Goal: Check status: Check status

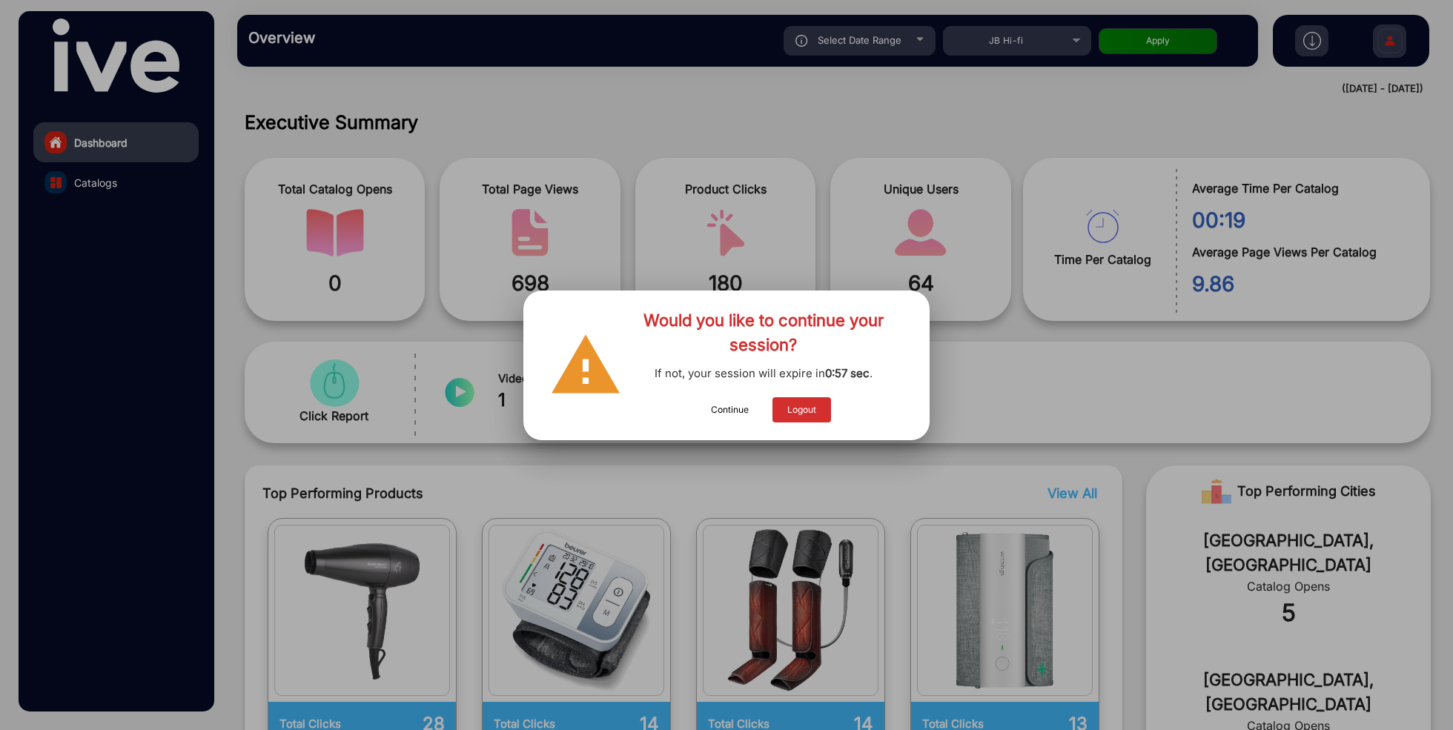
click at [734, 415] on button "Continue" at bounding box center [729, 409] width 67 height 25
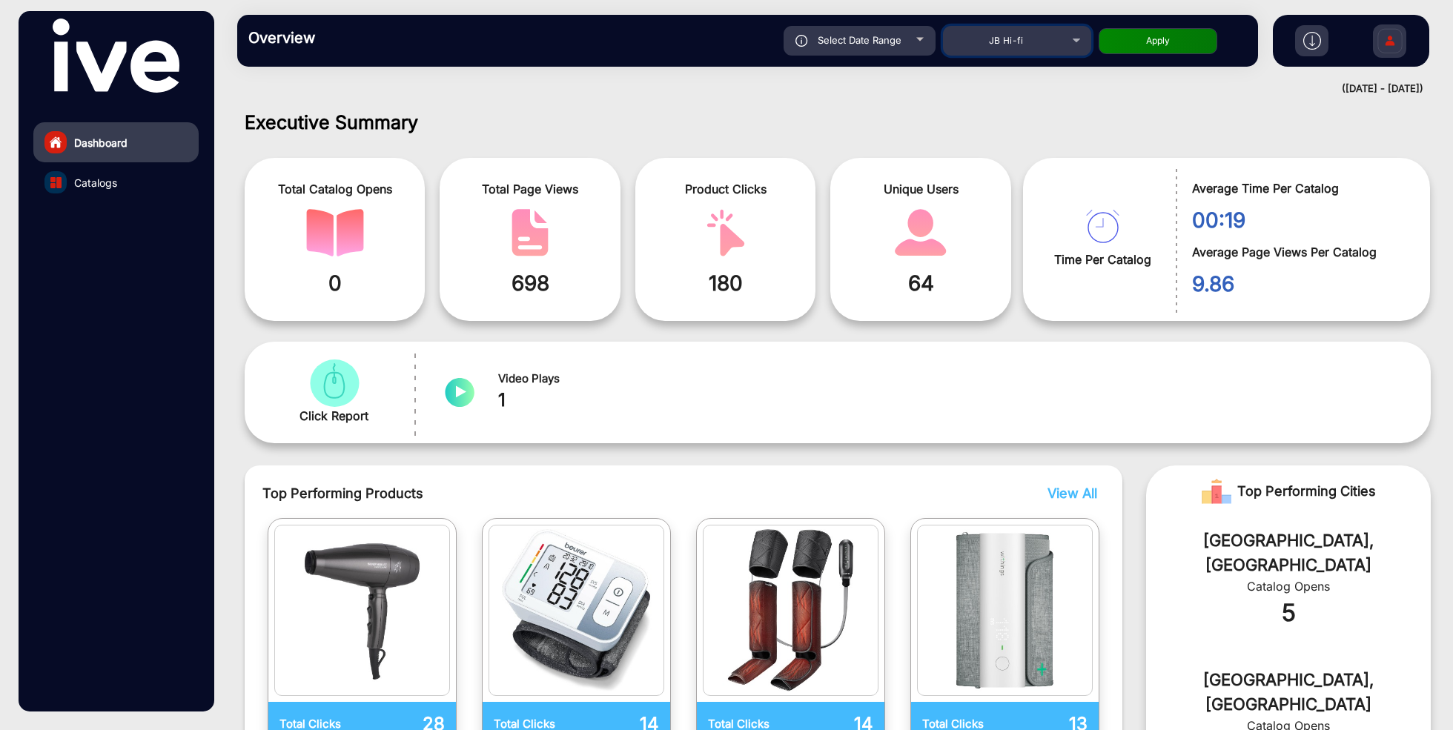
click at [1028, 53] on mat-select "JB Hi-fi" at bounding box center [1017, 41] width 148 height 30
click at [1033, 42] on div "JB Hi-fi" at bounding box center [1006, 41] width 119 height 18
click at [1033, 42] on div at bounding box center [726, 365] width 1453 height 730
click at [1024, 42] on div "JB Hi-fi" at bounding box center [1006, 41] width 119 height 18
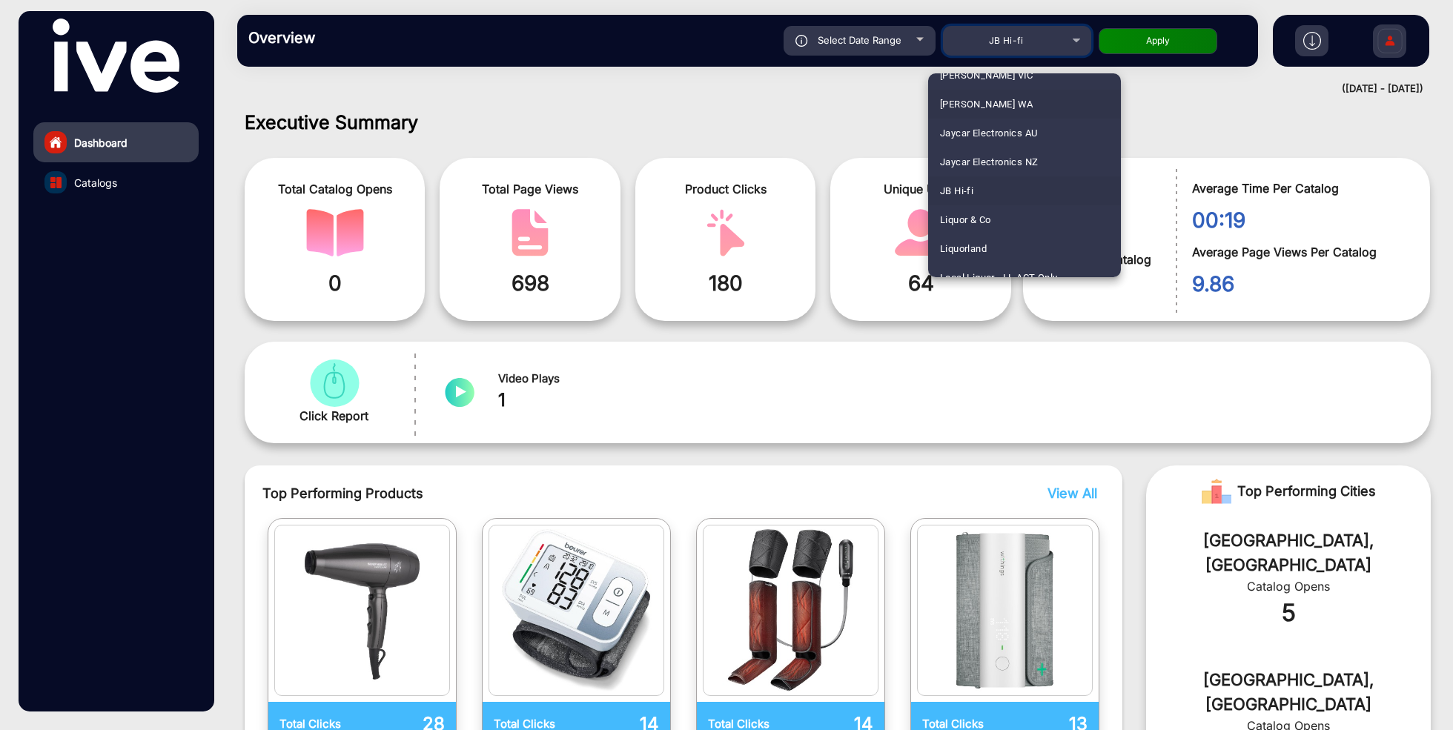
scroll to position [1430, 0]
click at [987, 204] on span "Liquor & Co" at bounding box center [965, 196] width 50 height 29
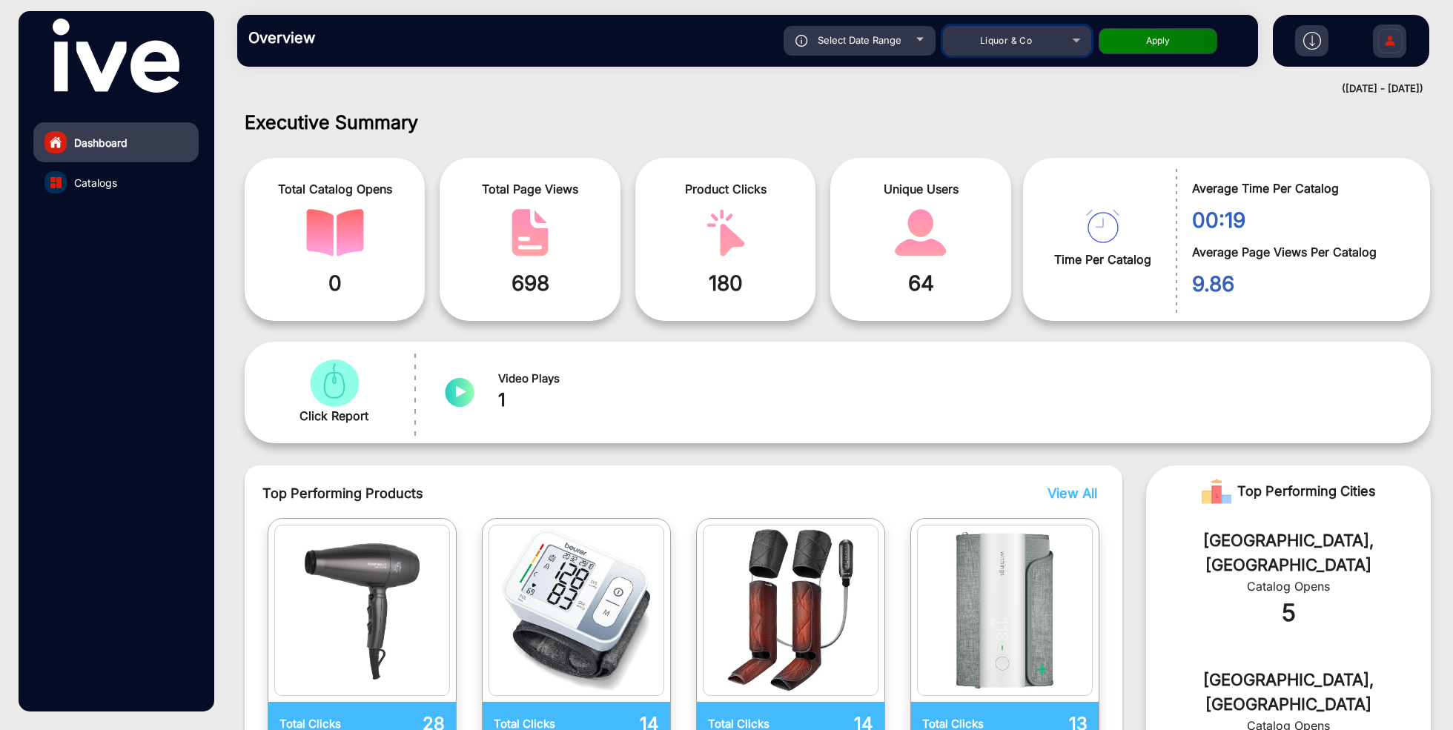
click at [1031, 42] on span "Liquor & Co" at bounding box center [1006, 40] width 52 height 11
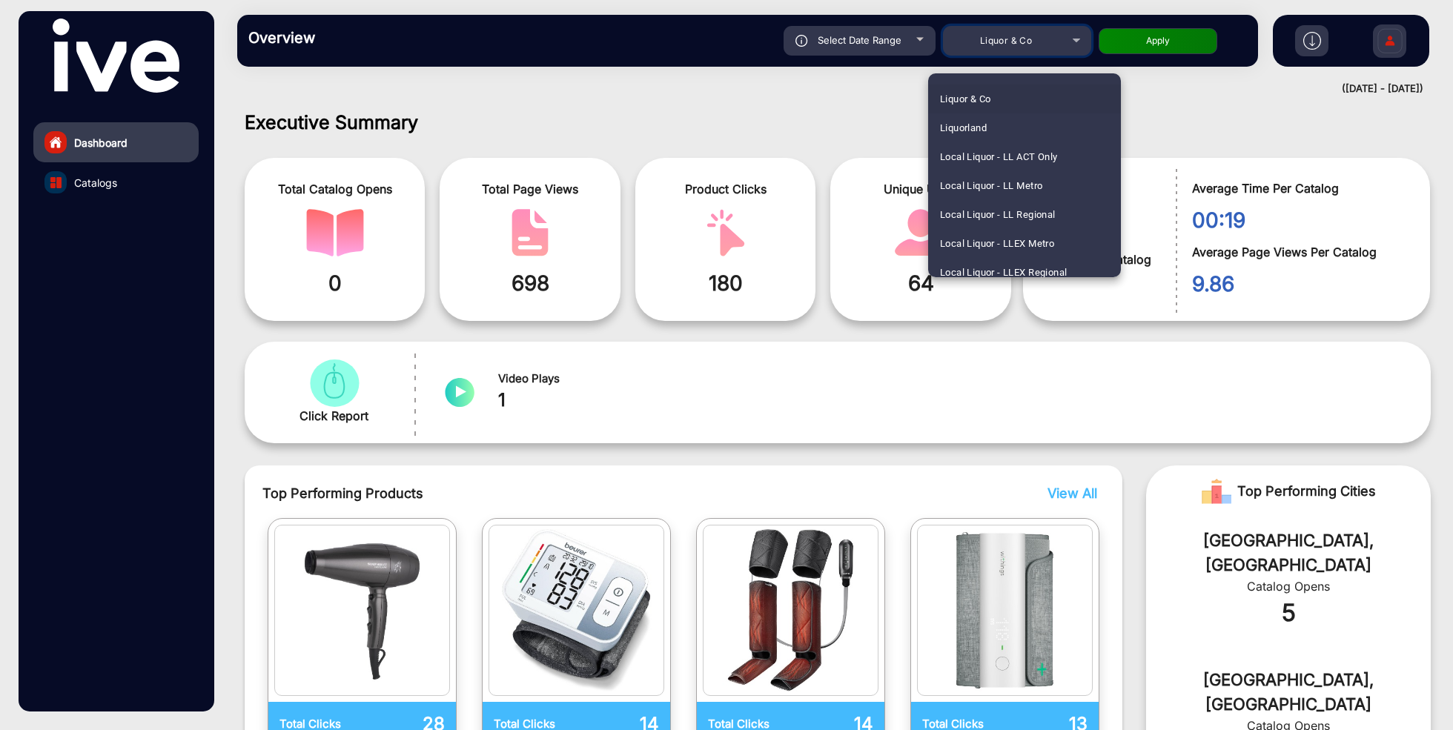
scroll to position [1556, 0]
click at [1026, 214] on span "Local Liquor - LLEX Metro" at bounding box center [997, 214] width 114 height 29
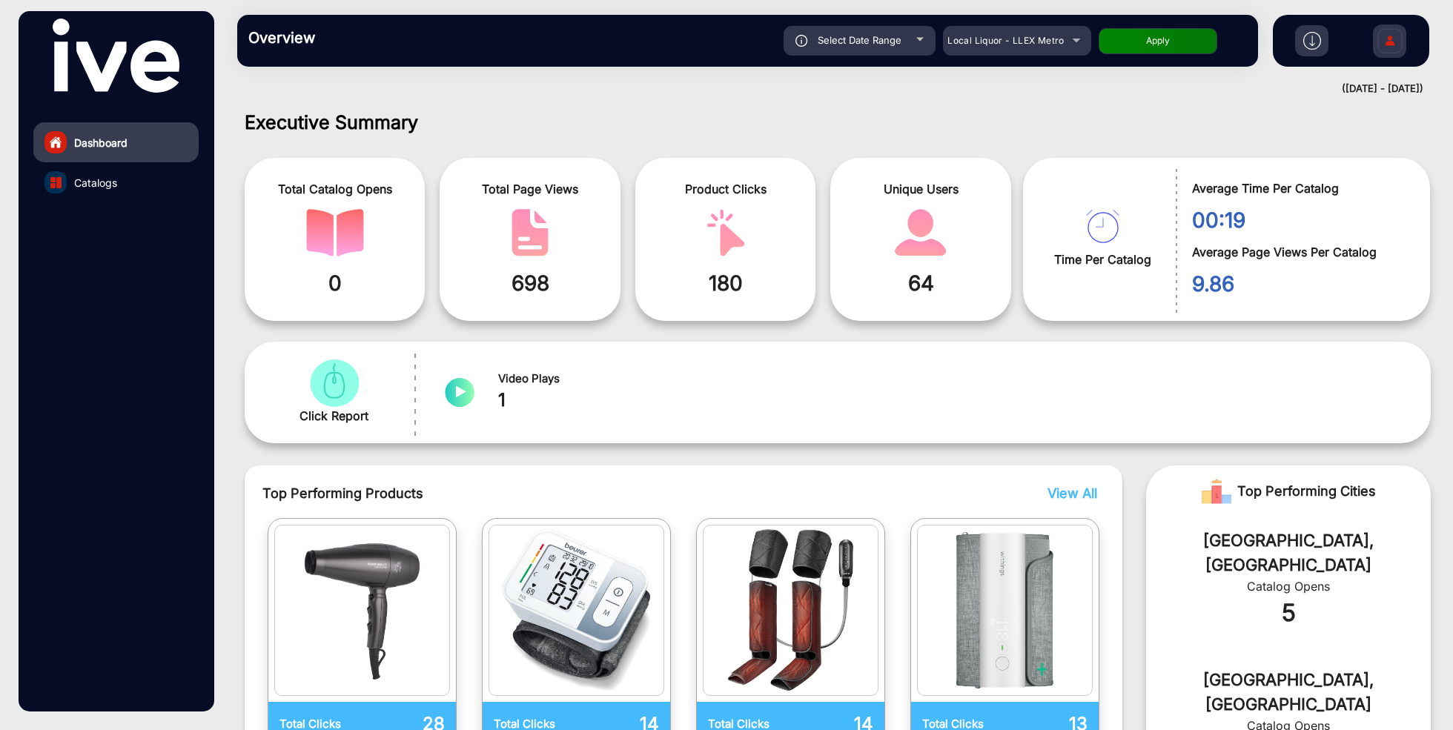
click at [876, 31] on div "Select Date Range" at bounding box center [860, 41] width 152 height 30
type input "9/1/2025"
type input "9/15/2025"
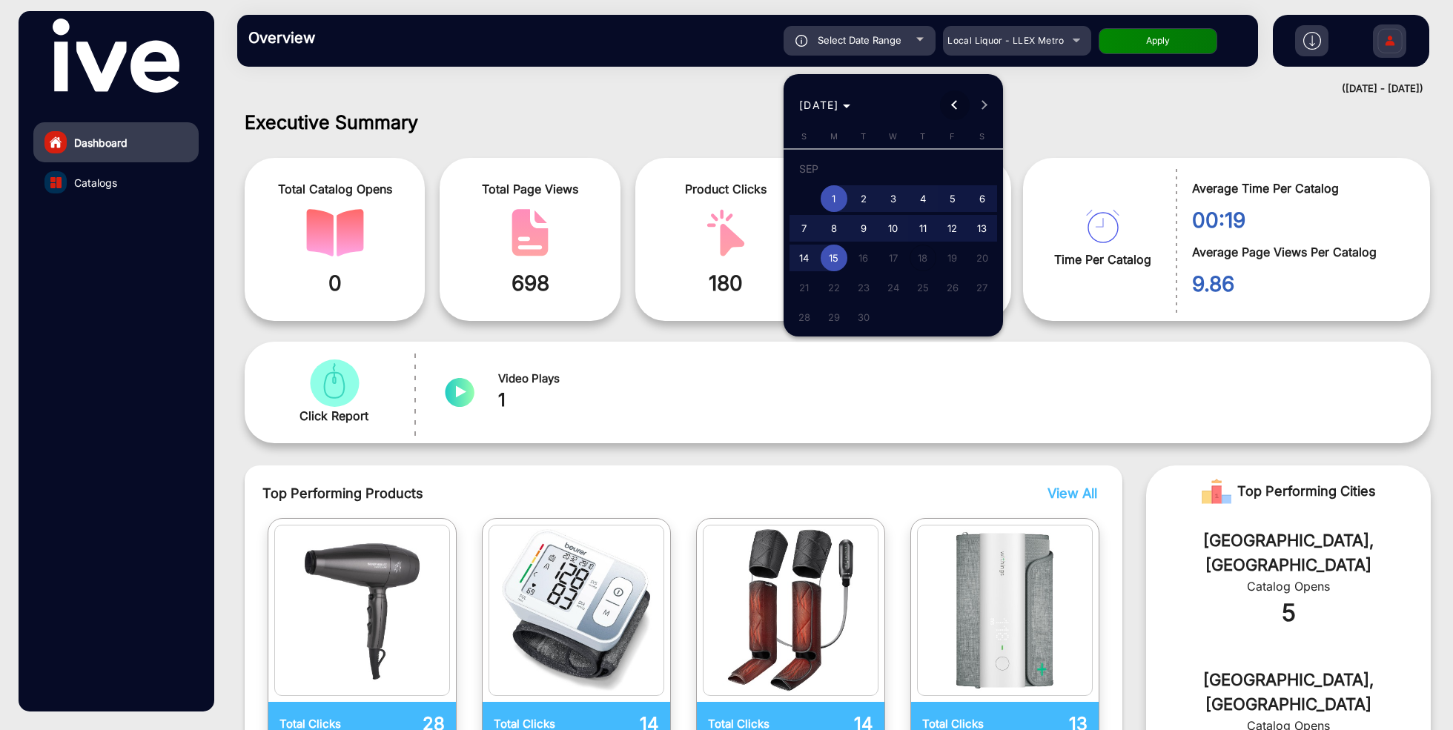
click at [957, 104] on button "Previous month" at bounding box center [955, 105] width 30 height 30
click at [962, 168] on span "1" at bounding box center [952, 171] width 27 height 30
type input "8/1/2025"
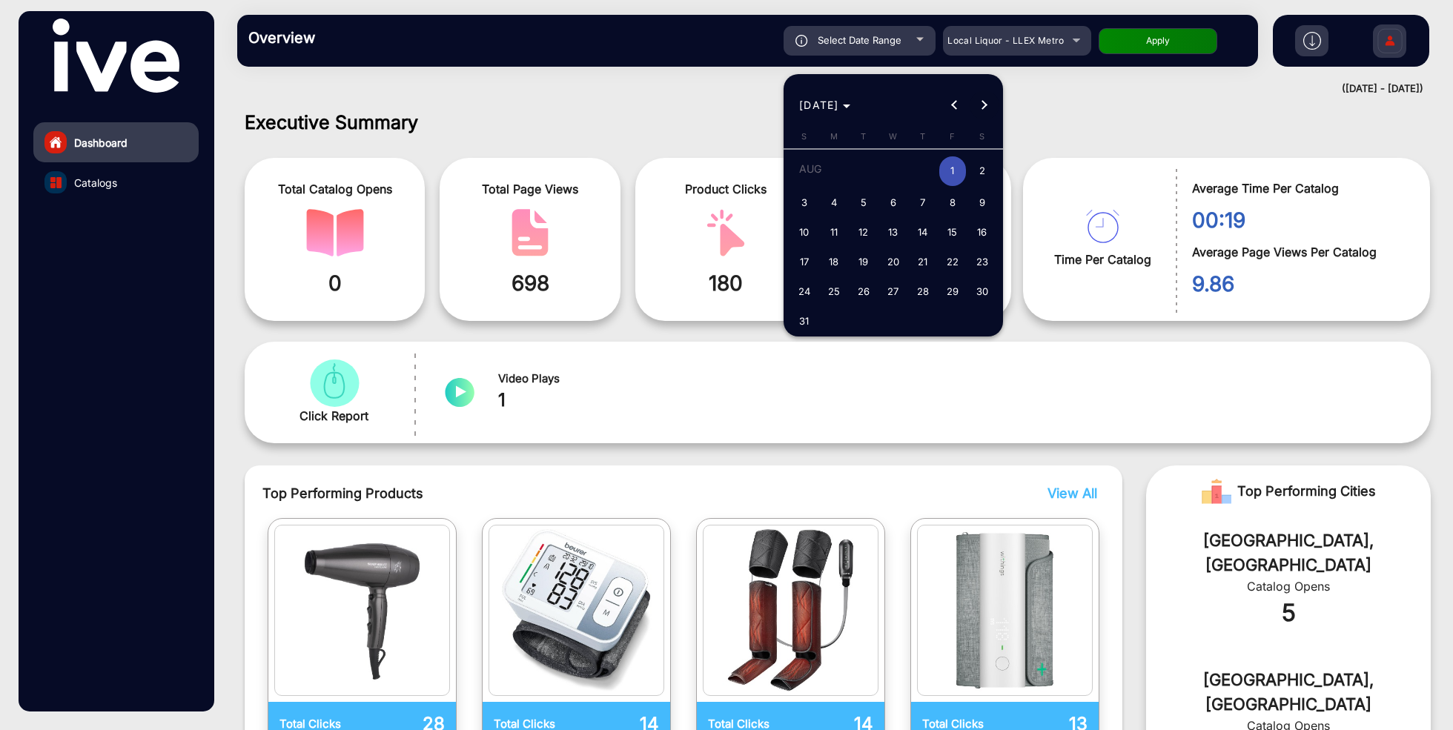
click at [990, 97] on span "Next month" at bounding box center [985, 105] width 30 height 30
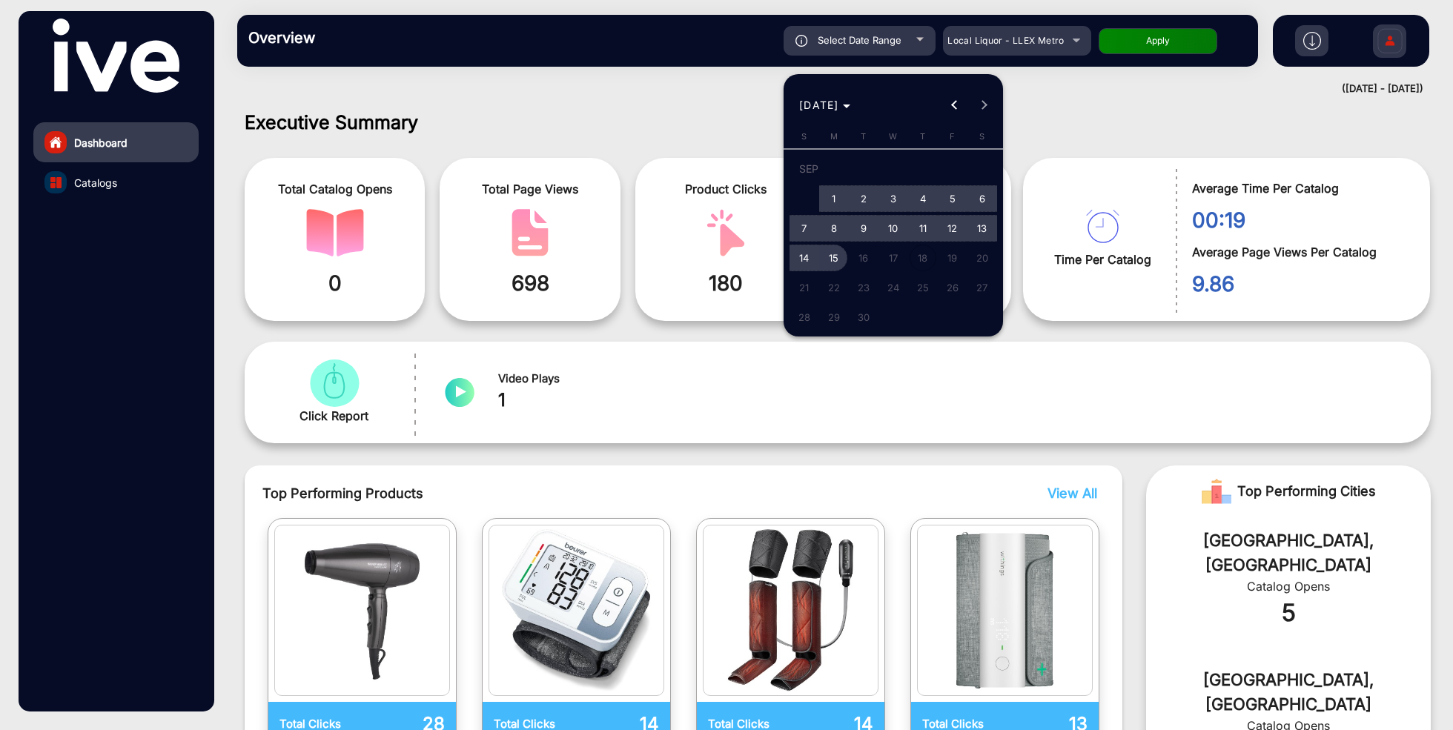
click at [836, 254] on span "15" at bounding box center [834, 258] width 27 height 27
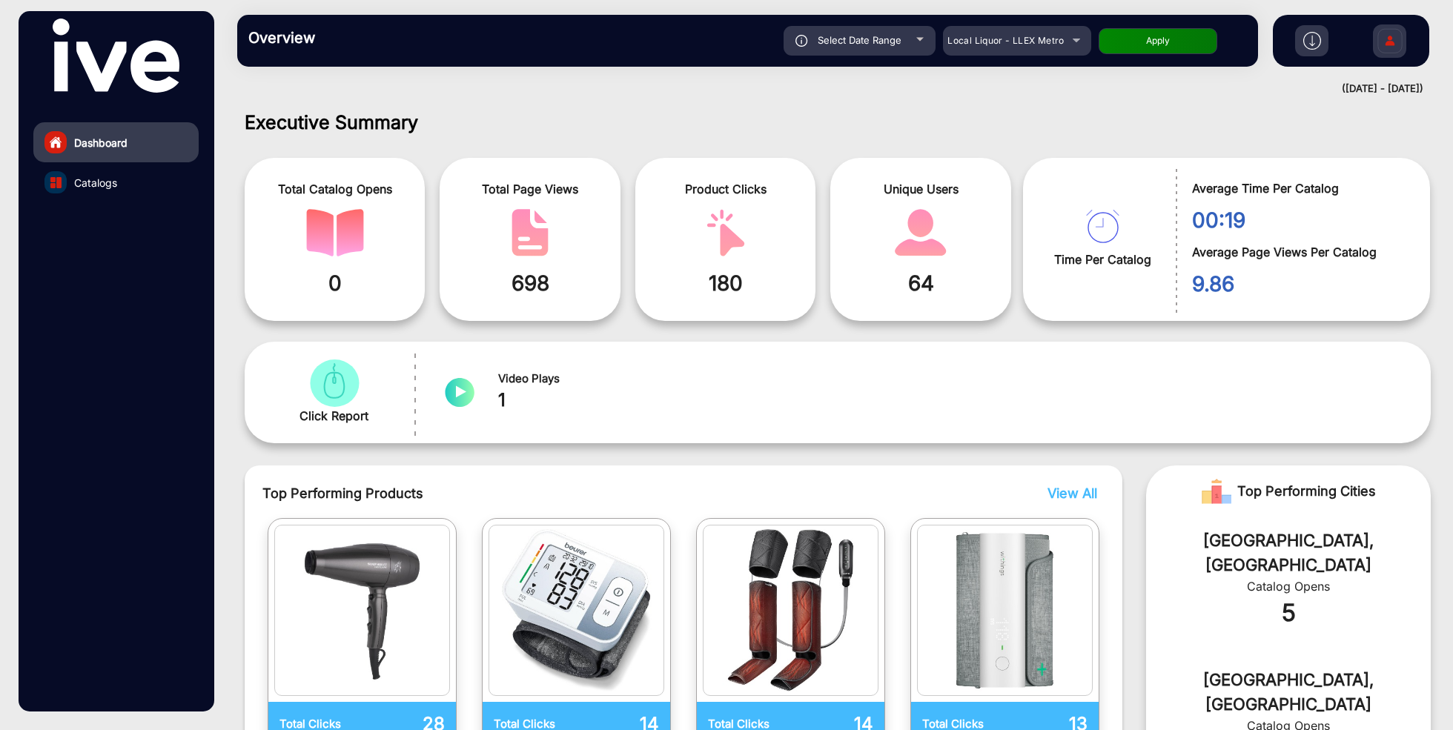
type input "9/15/2025"
click at [1186, 51] on button "Apply" at bounding box center [1158, 41] width 119 height 26
type input "8/1/2025"
type input "9/15/2025"
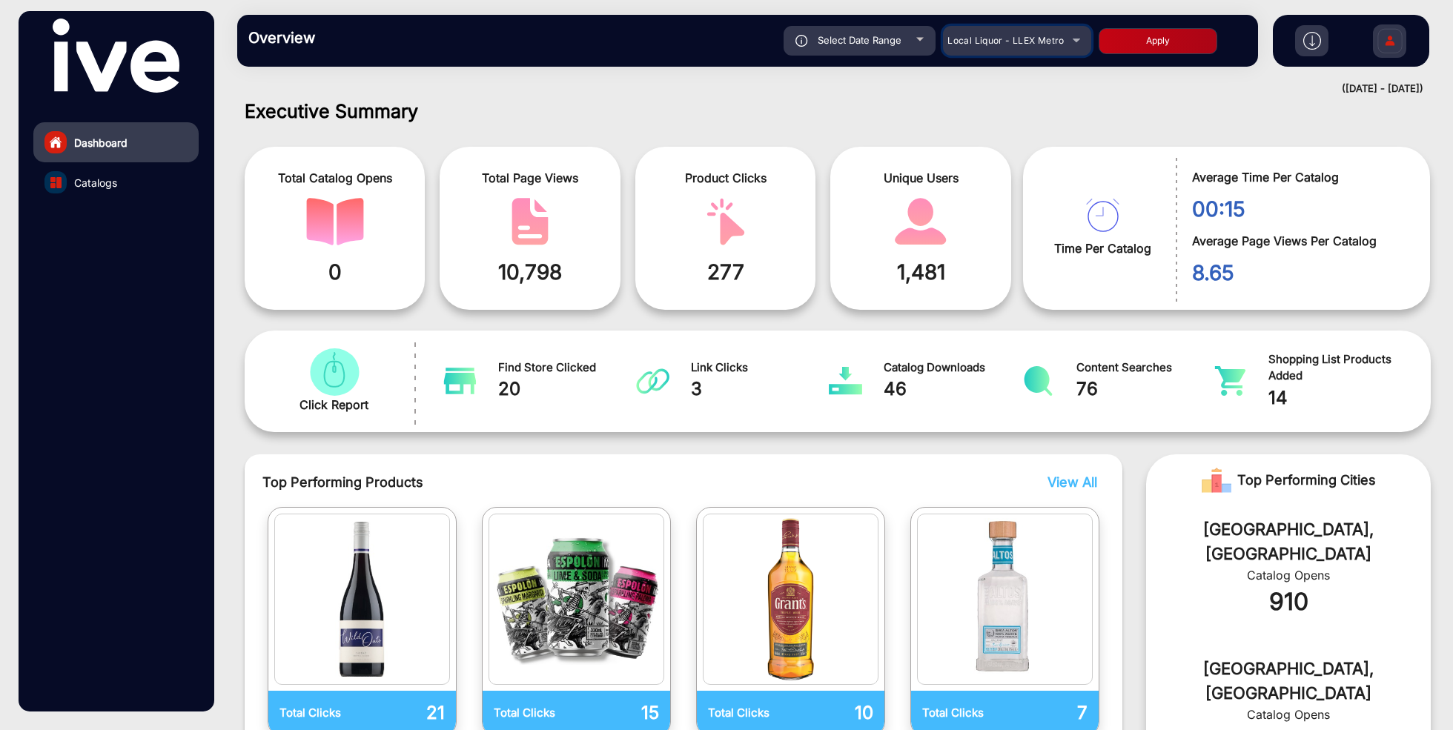
click at [1040, 45] on span "Local Liquor - LLEX Metro" at bounding box center [1006, 40] width 116 height 11
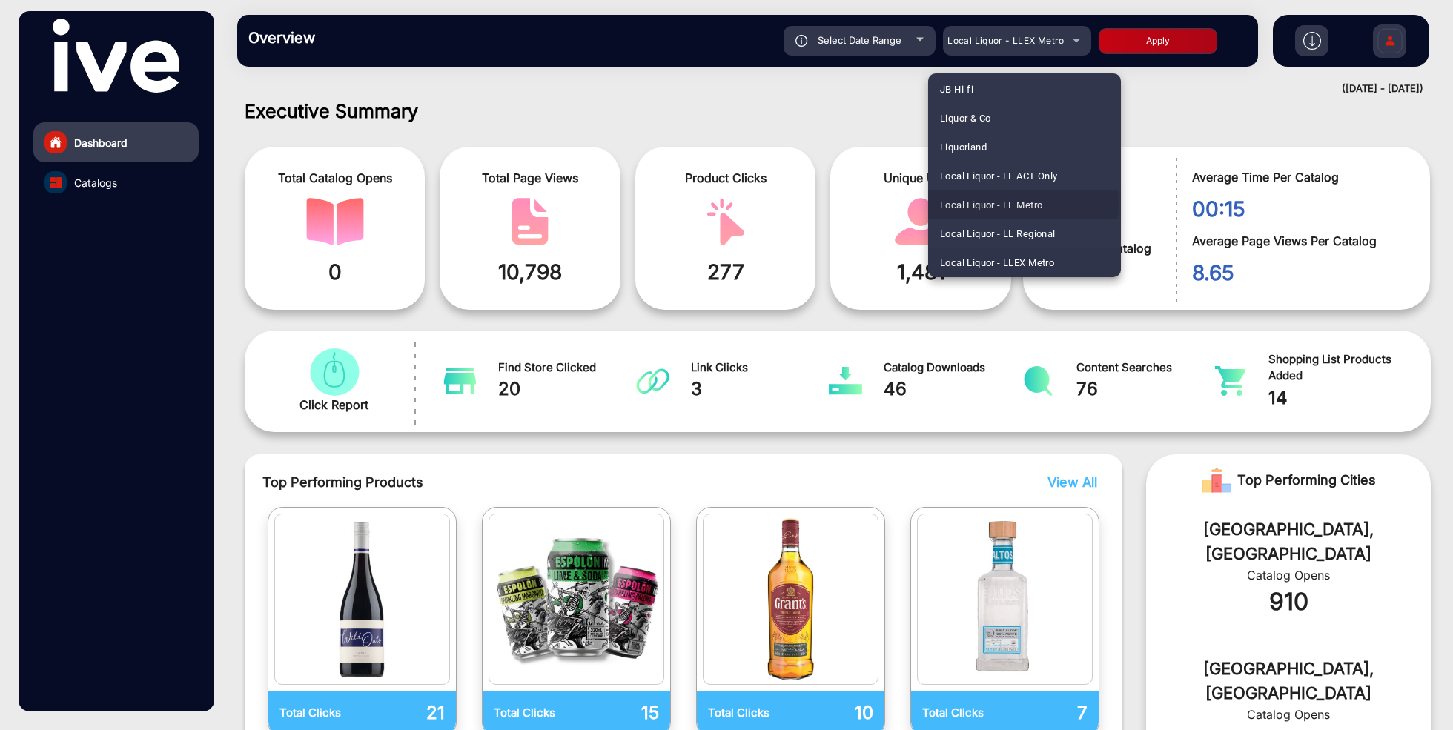
click at [1016, 203] on span "Local Liquor - LL Metro" at bounding box center [991, 205] width 102 height 29
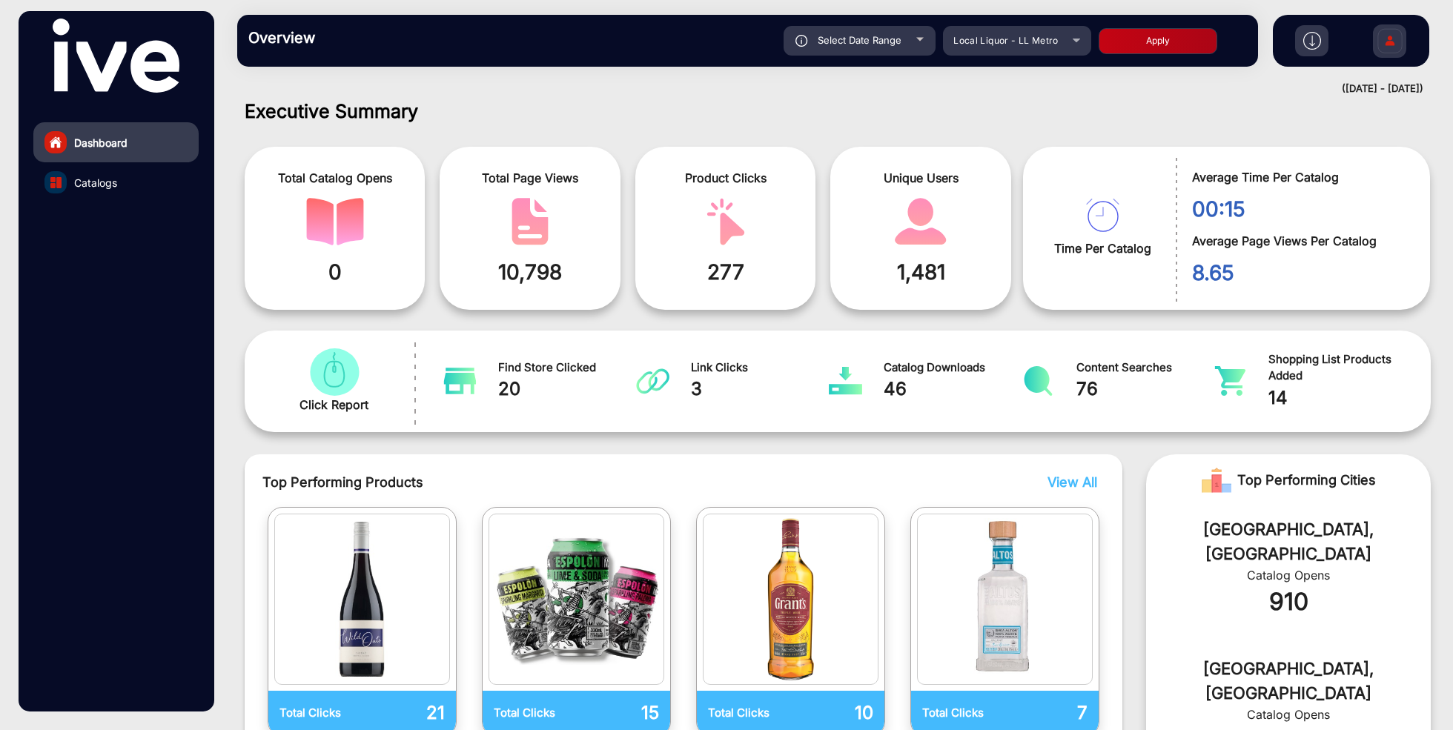
click at [1163, 43] on button "Apply" at bounding box center [1158, 41] width 119 height 26
type input "8/1/2025"
type input "9/15/2025"
click at [99, 183] on span "Catalogs" at bounding box center [95, 183] width 43 height 16
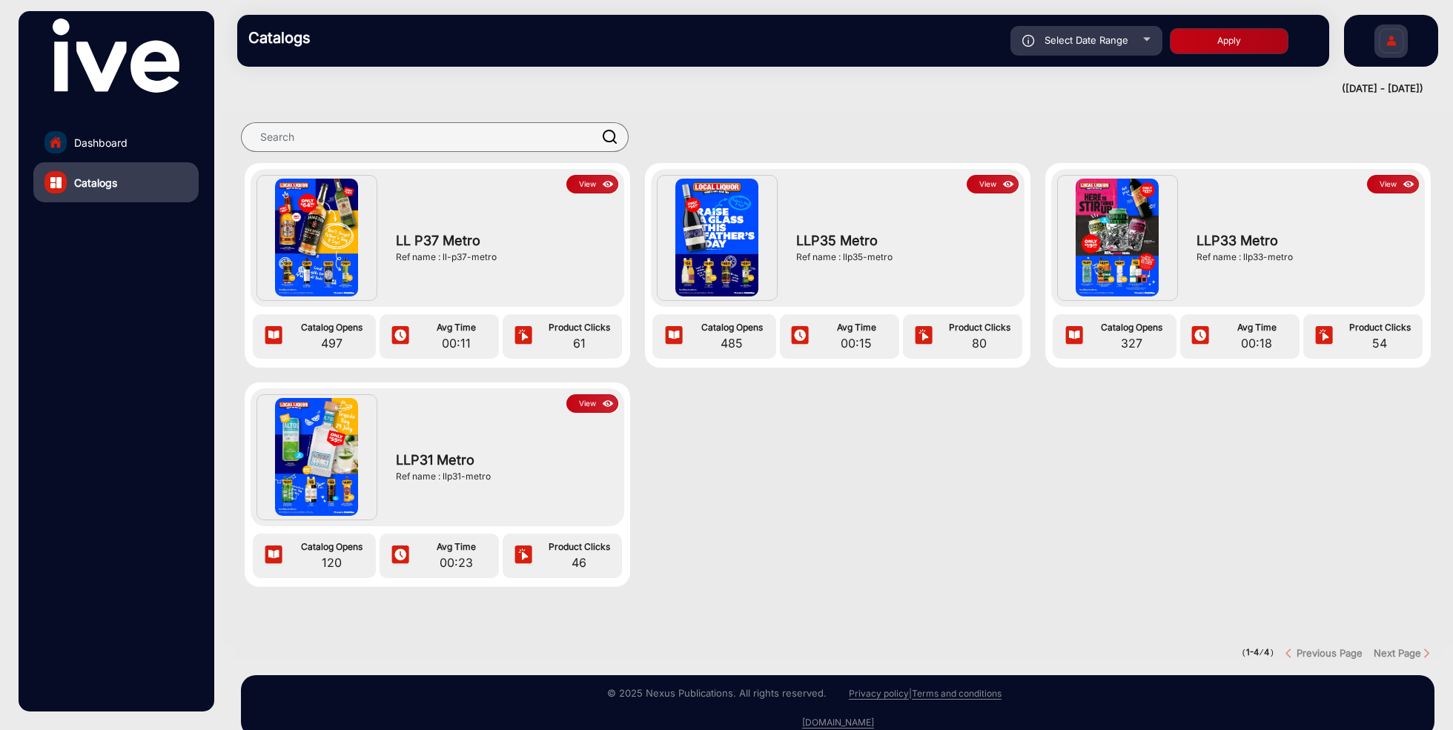
click at [1089, 42] on span "Select Date Range" at bounding box center [1087, 40] width 84 height 12
type input "8/1/2025"
type input "9/15/2025"
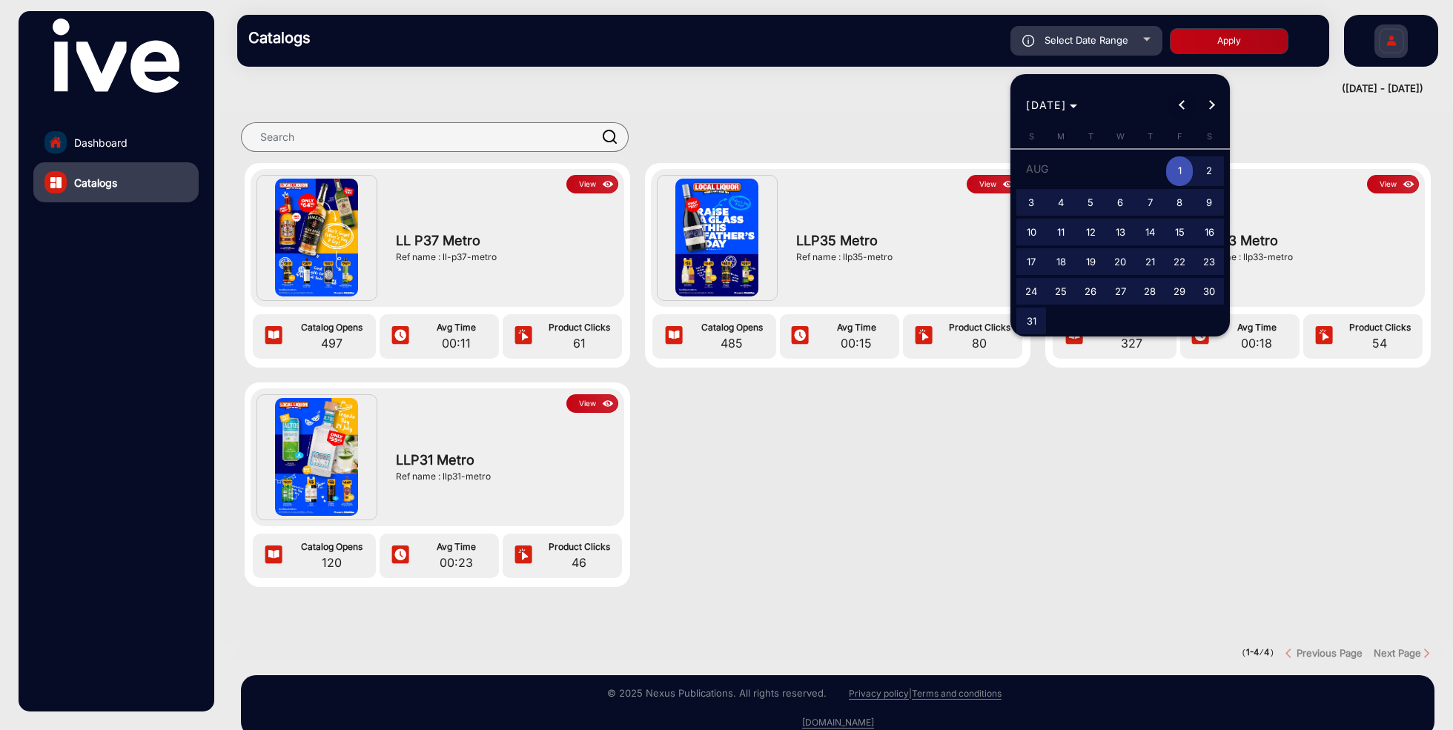
click at [1186, 105] on button "Previous month" at bounding box center [1182, 105] width 30 height 30
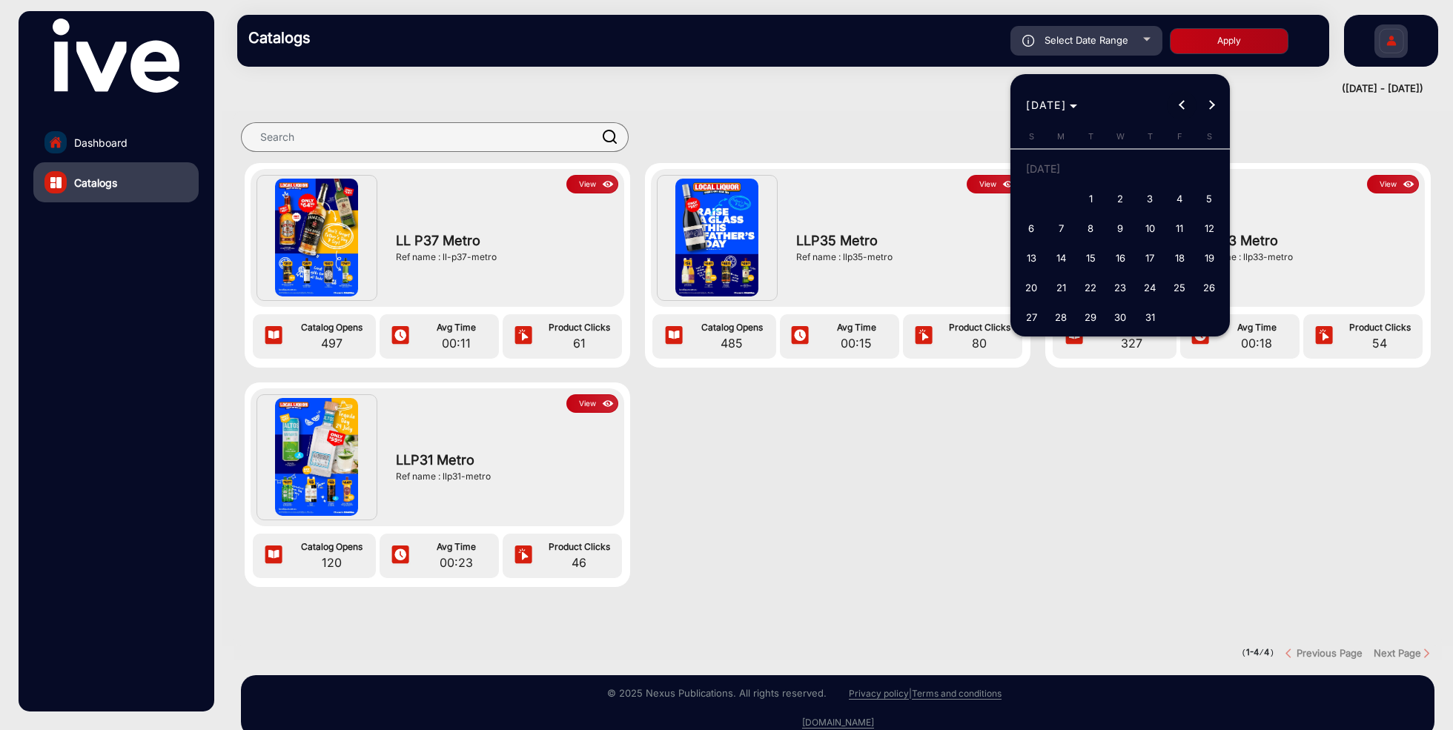
click at [1186, 105] on button "Previous month" at bounding box center [1182, 105] width 30 height 30
click at [1033, 192] on span "1" at bounding box center [1031, 198] width 27 height 27
type input "6/1/2025"
click at [1212, 102] on button "Next month" at bounding box center [1212, 105] width 30 height 30
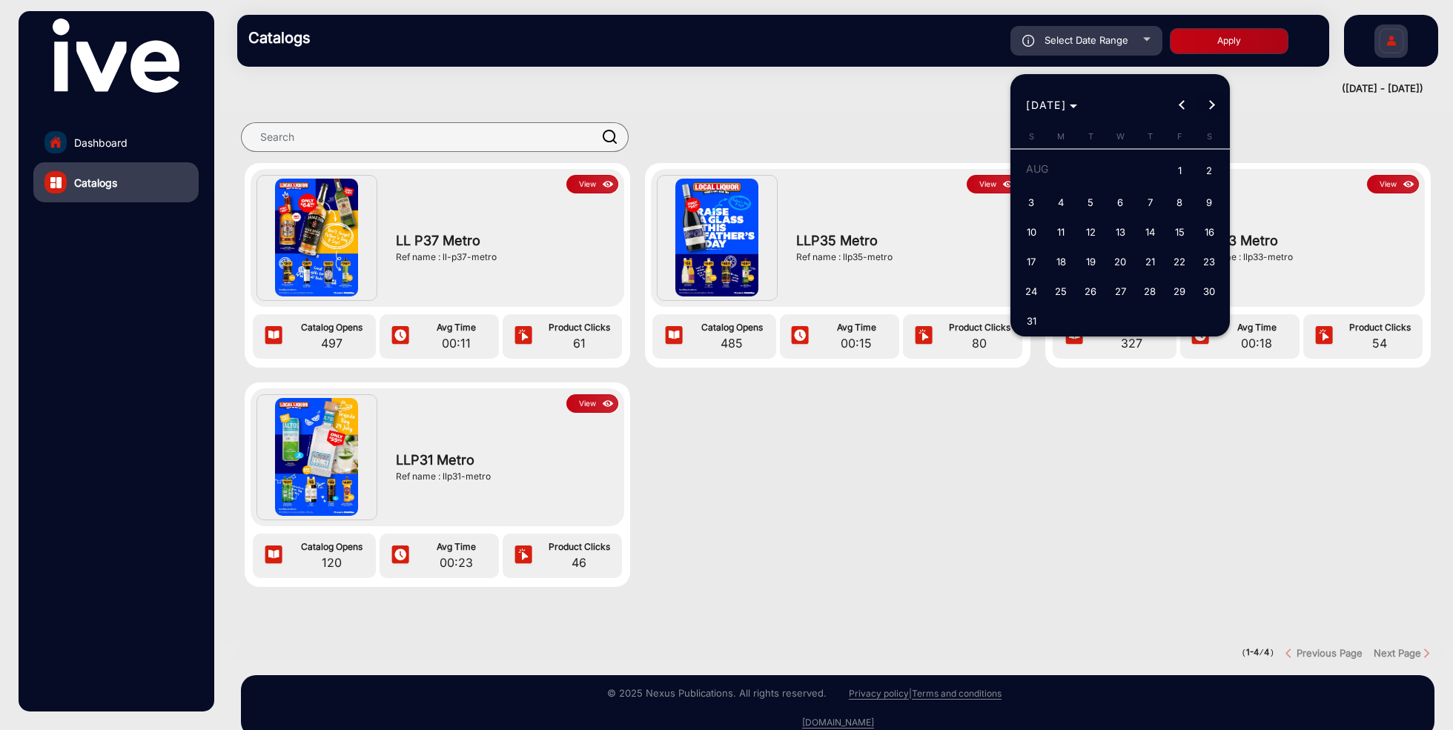
click at [1212, 102] on button "Next month" at bounding box center [1212, 105] width 30 height 30
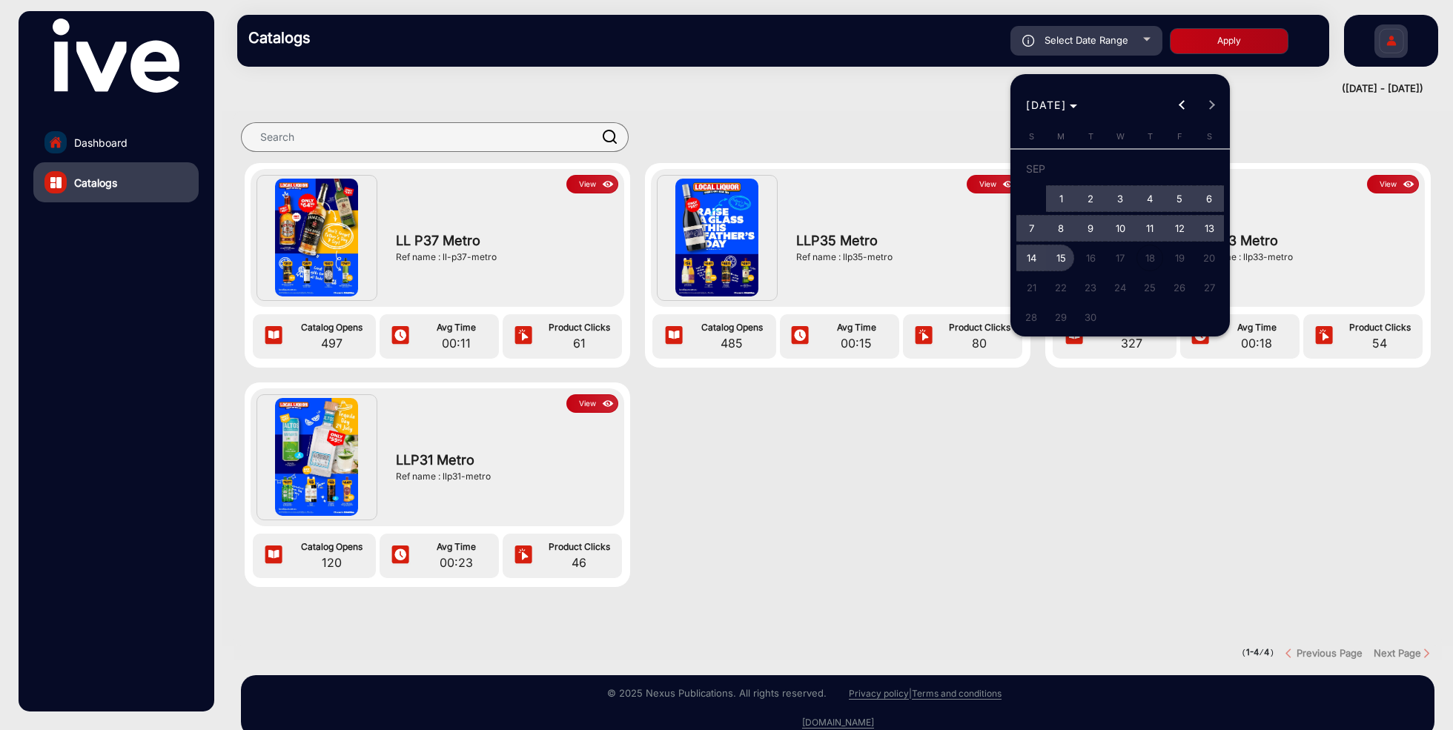
click at [1057, 254] on span "15" at bounding box center [1061, 258] width 27 height 27
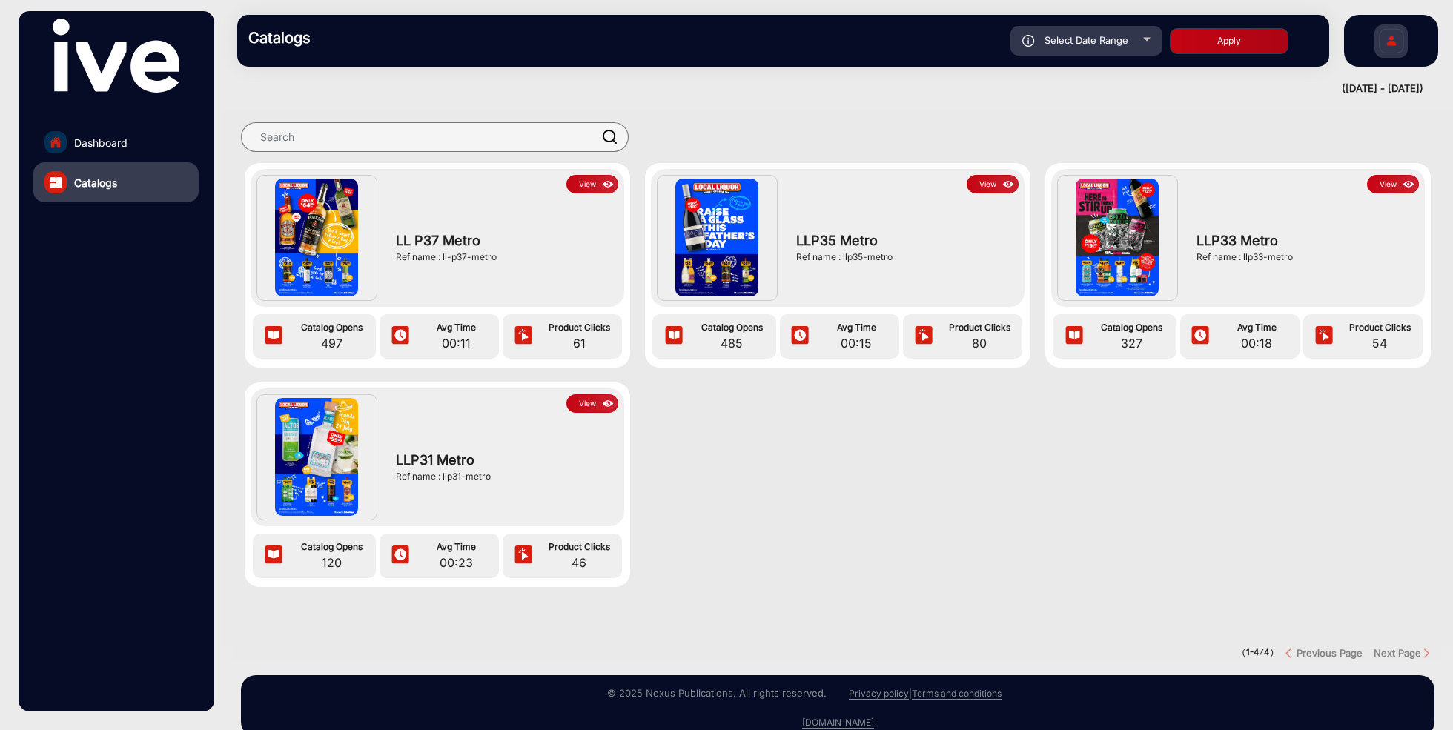
type input "9/15/2025"
click at [1229, 44] on button "Apply" at bounding box center [1229, 41] width 119 height 26
type input "6/1/2025"
type input "9/15/2025"
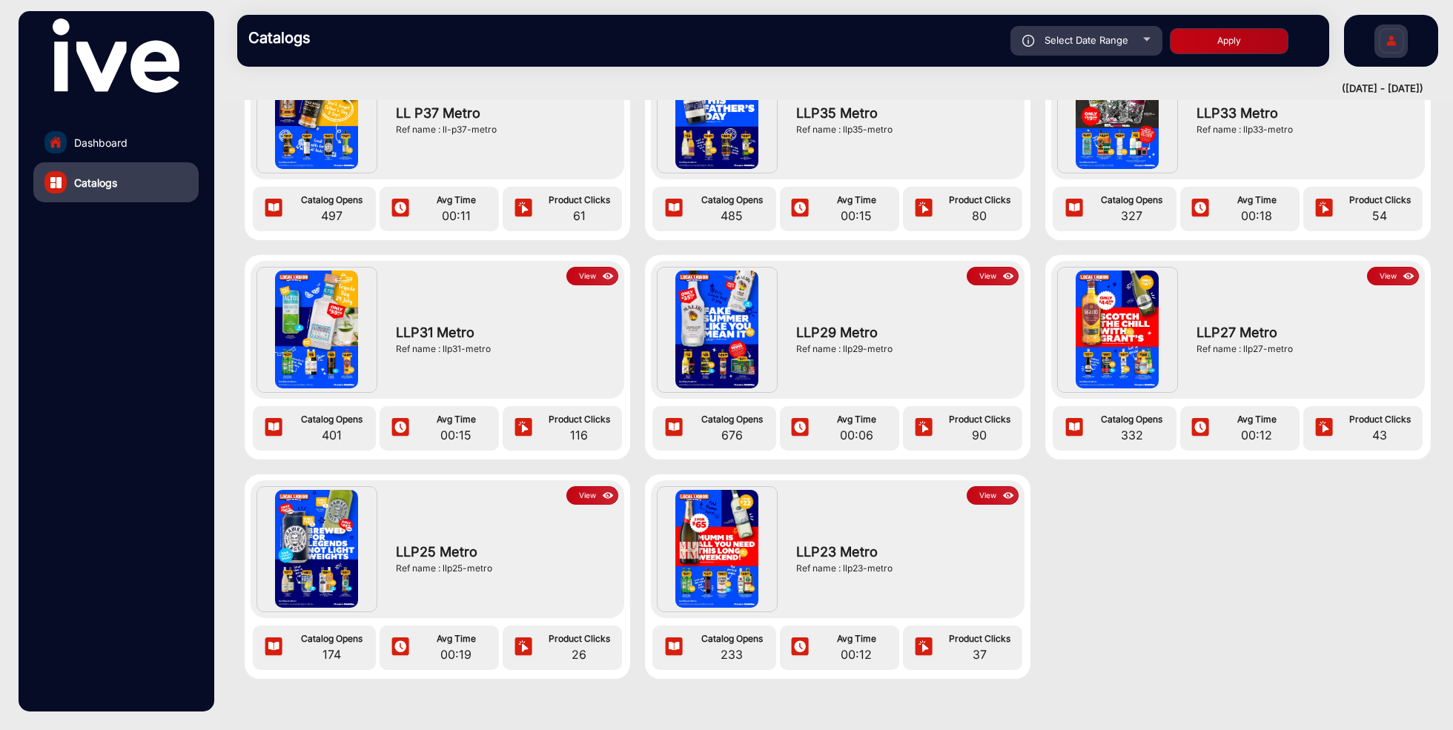
scroll to position [125, 0]
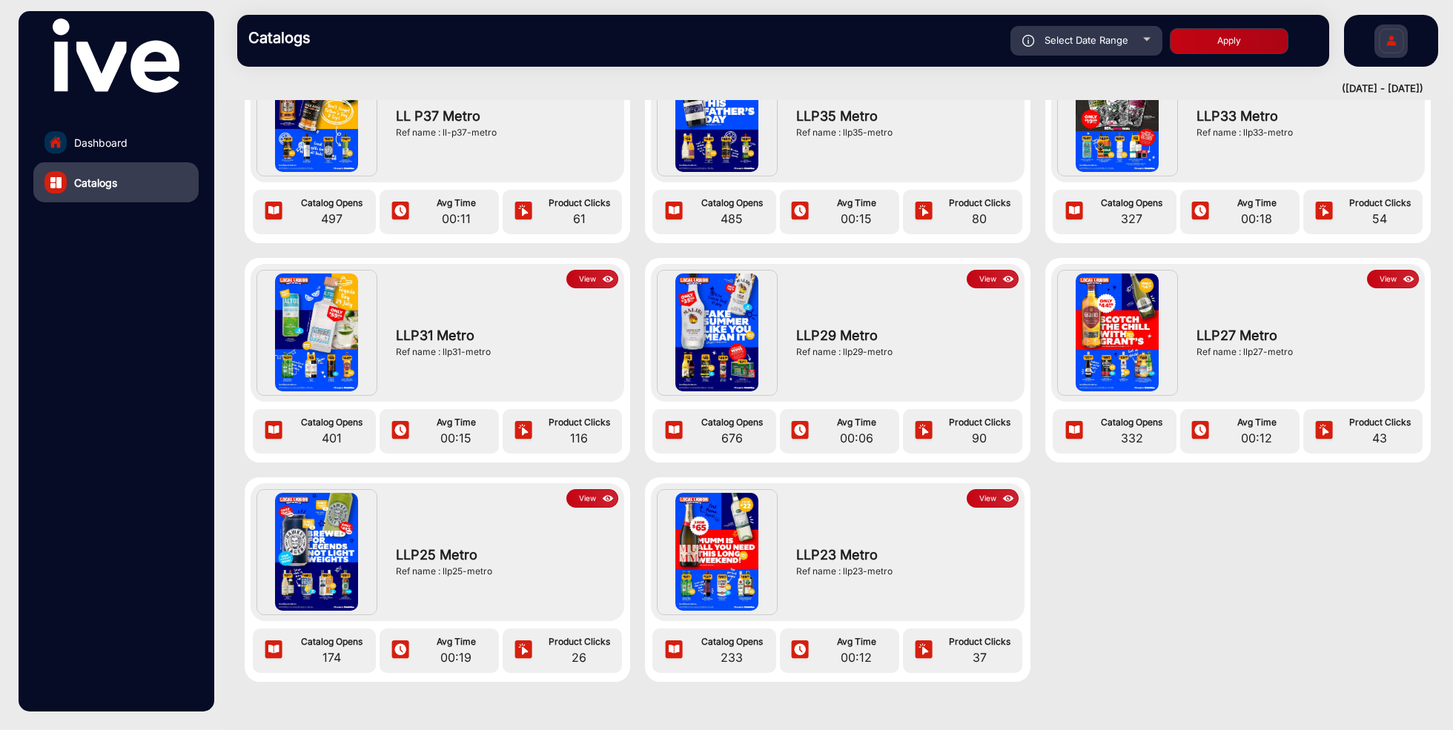
click at [1116, 37] on span "Select Date Range" at bounding box center [1087, 40] width 84 height 12
type input "6/1/2025"
type input "9/15/2025"
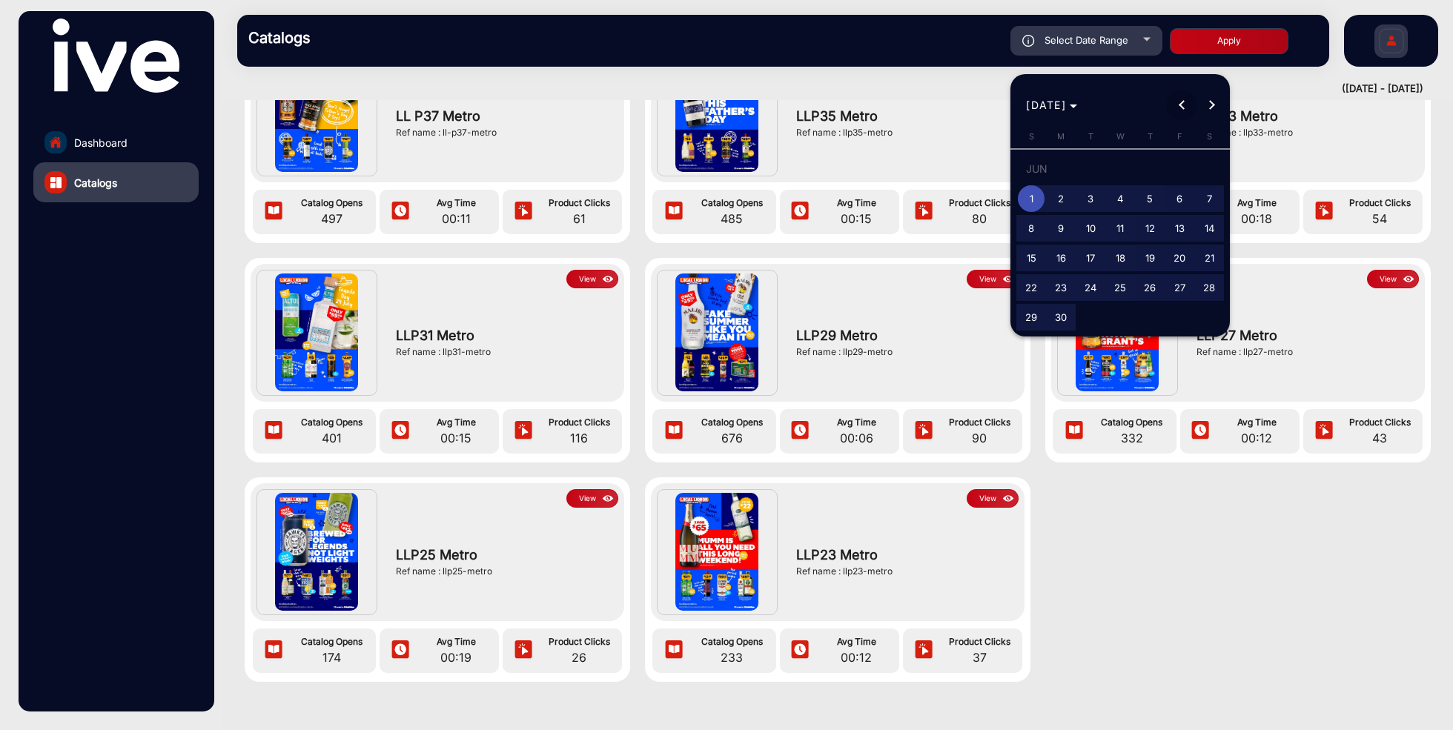
click at [1178, 107] on span "Previous month" at bounding box center [1182, 105] width 30 height 30
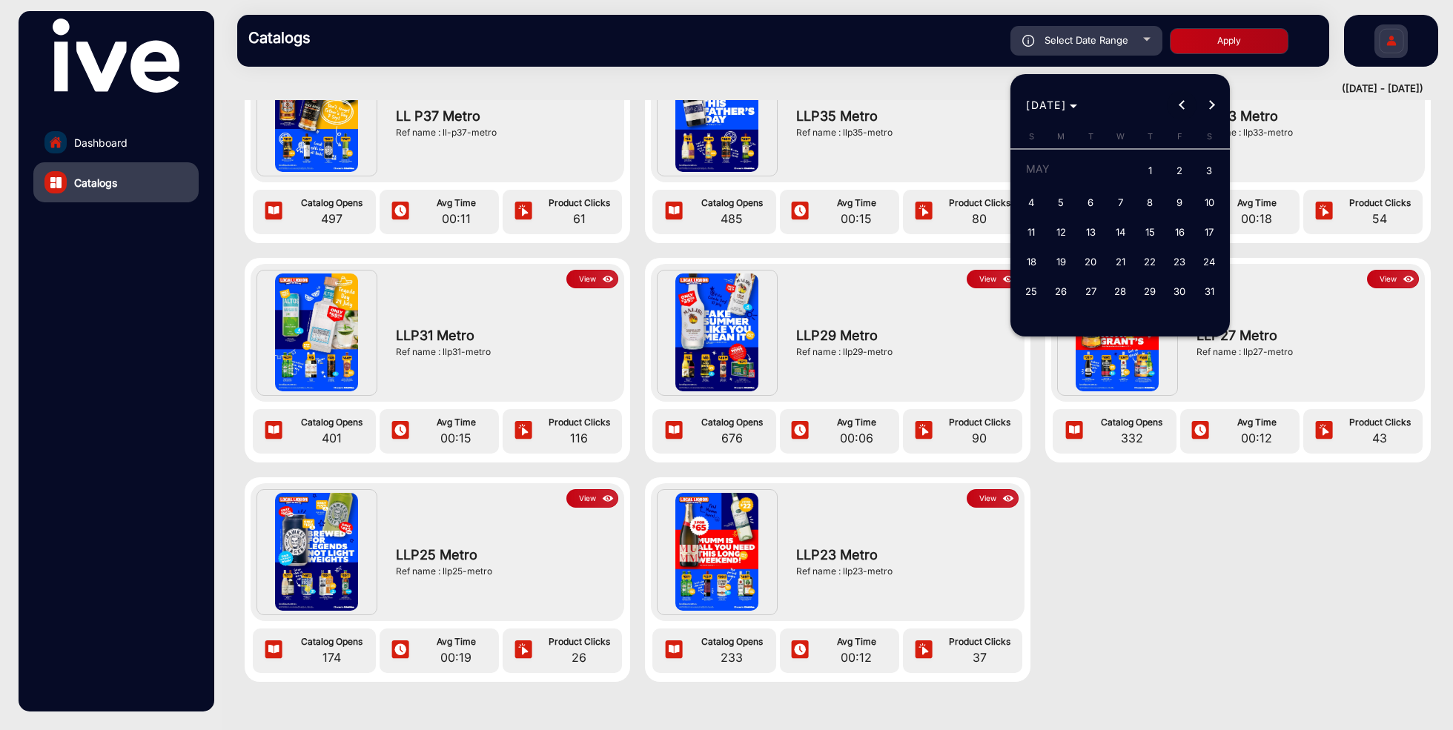
click at [1178, 106] on span "Previous month" at bounding box center [1182, 105] width 30 height 30
click at [1124, 171] on span "1" at bounding box center [1120, 171] width 27 height 30
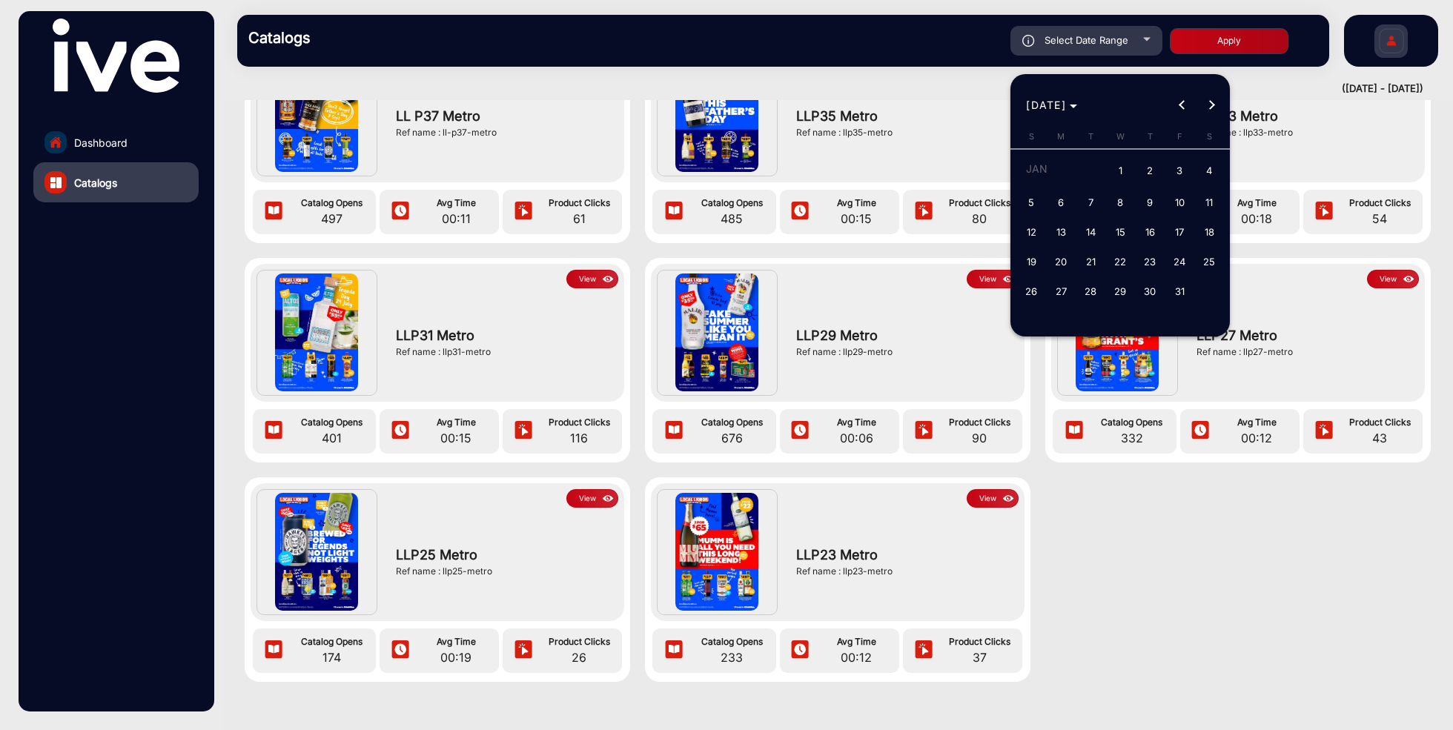
type input "1/1/2025"
click at [1213, 105] on button "Next month" at bounding box center [1212, 105] width 30 height 30
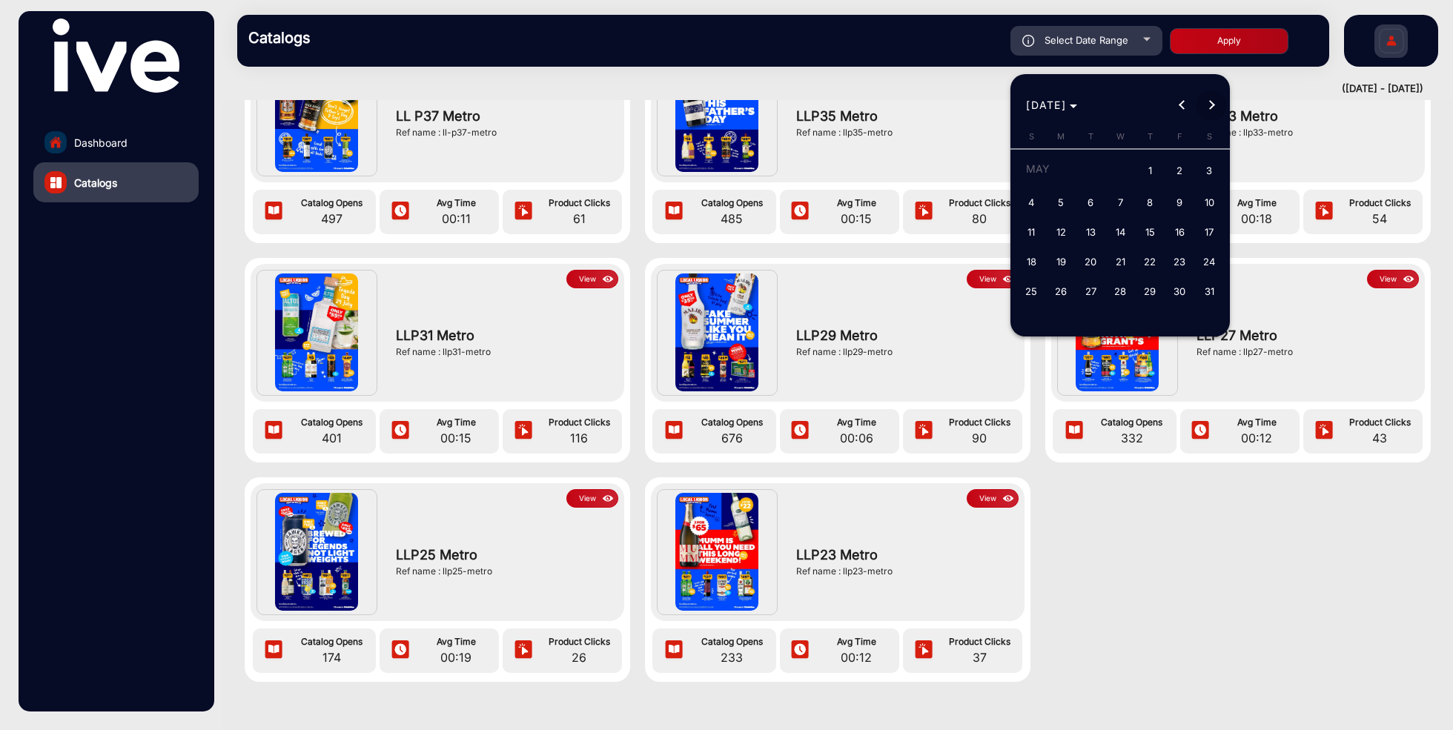
click at [1213, 105] on button "Next month" at bounding box center [1212, 105] width 30 height 30
click at [1211, 108] on button "Next month" at bounding box center [1212, 105] width 30 height 30
click at [1054, 260] on span "15" at bounding box center [1061, 258] width 27 height 27
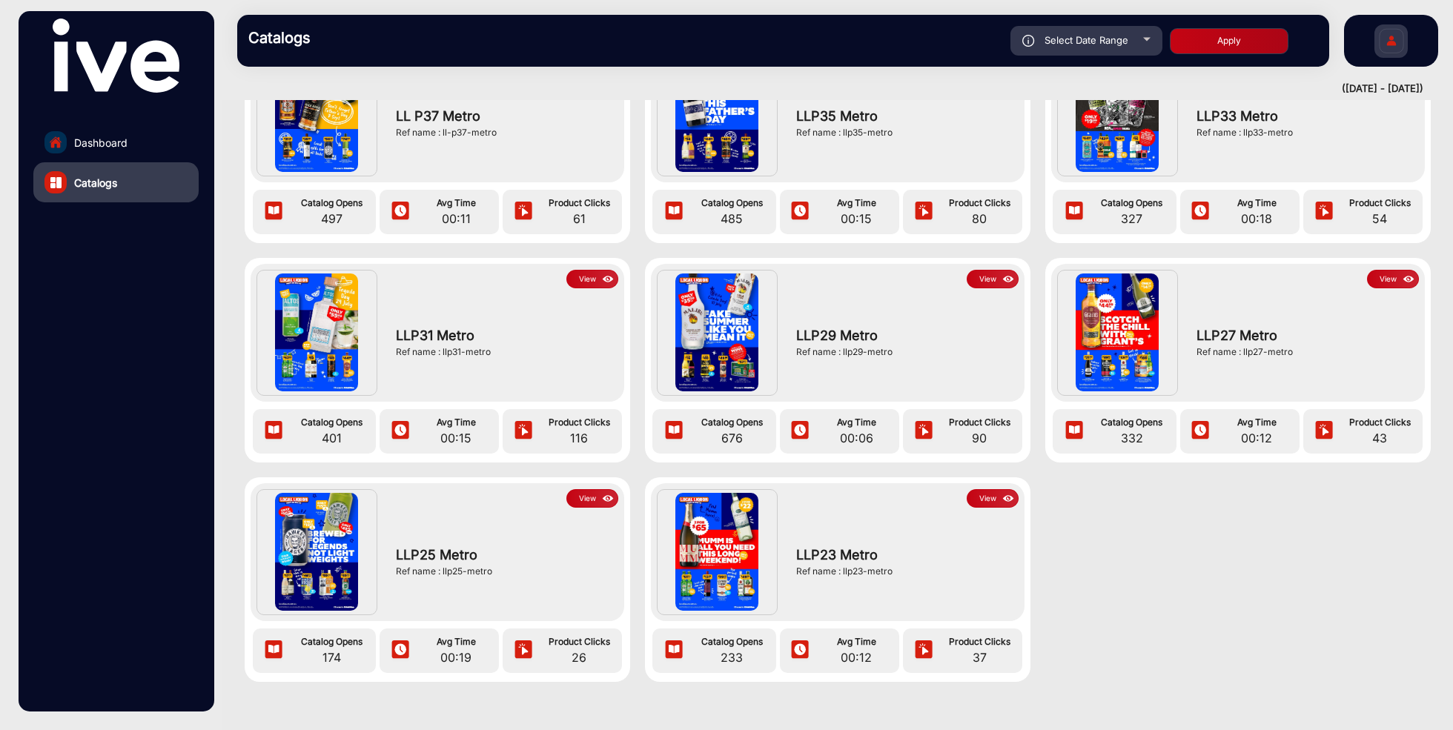
type input "9/15/2025"
click at [1245, 47] on button "Apply" at bounding box center [1229, 41] width 119 height 26
type input "1/1/2025"
type input "9/15/2025"
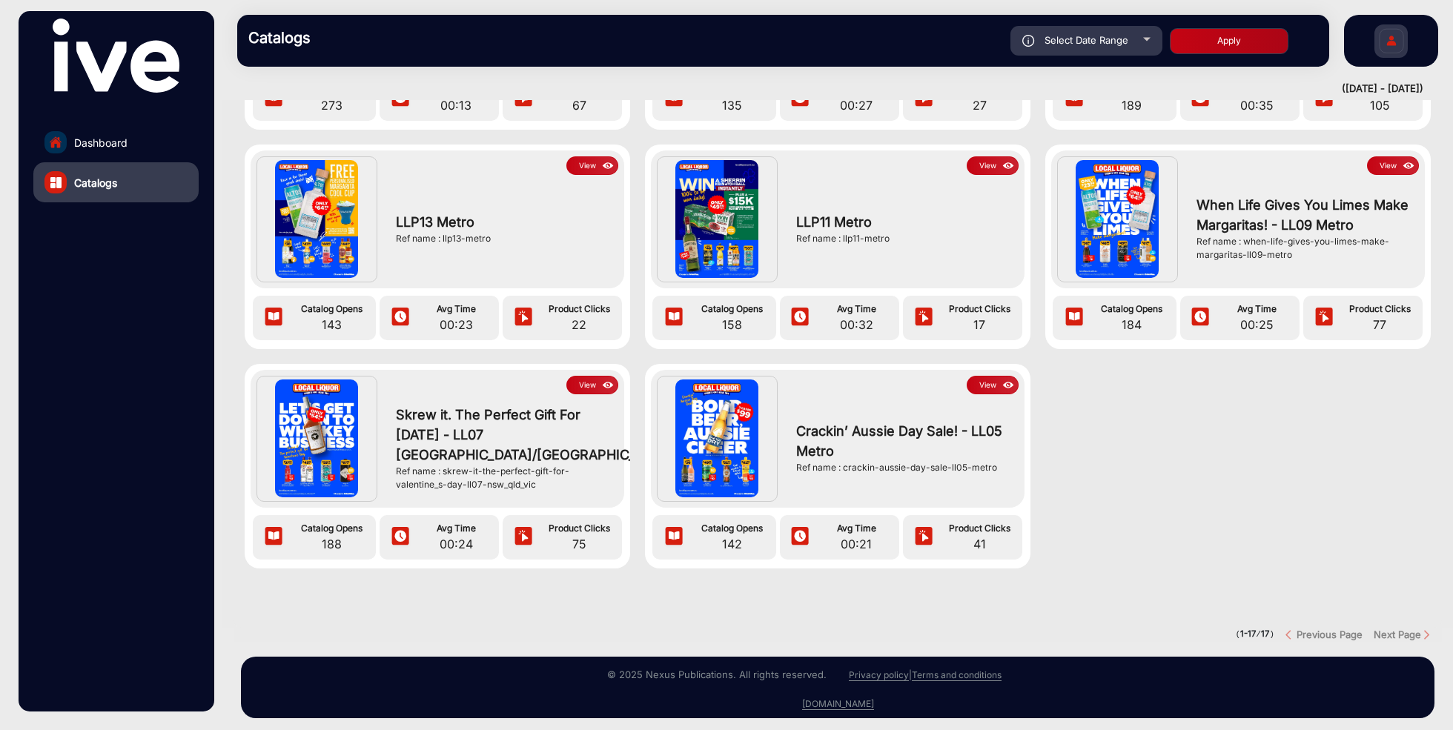
scroll to position [914, 0]
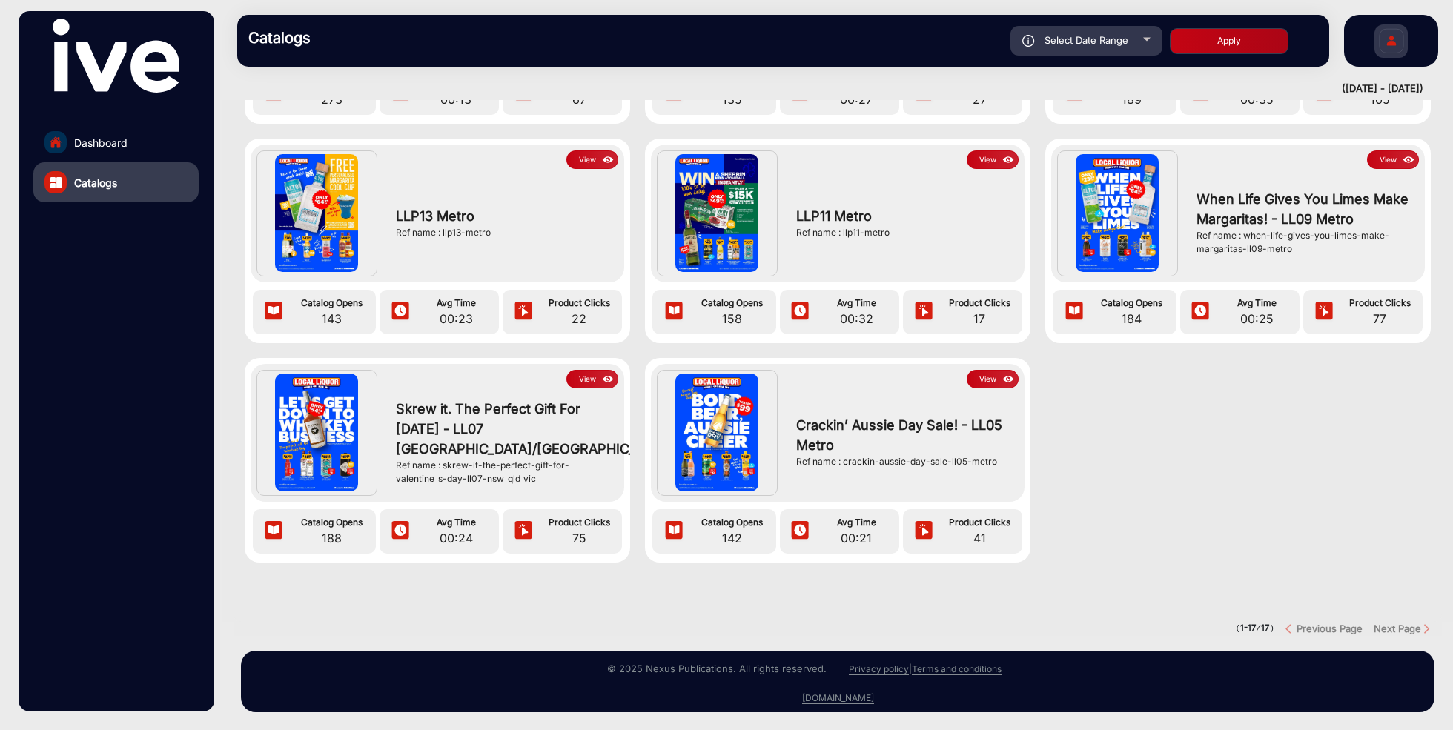
click at [1424, 624] on img "Next button" at bounding box center [1426, 629] width 11 height 11
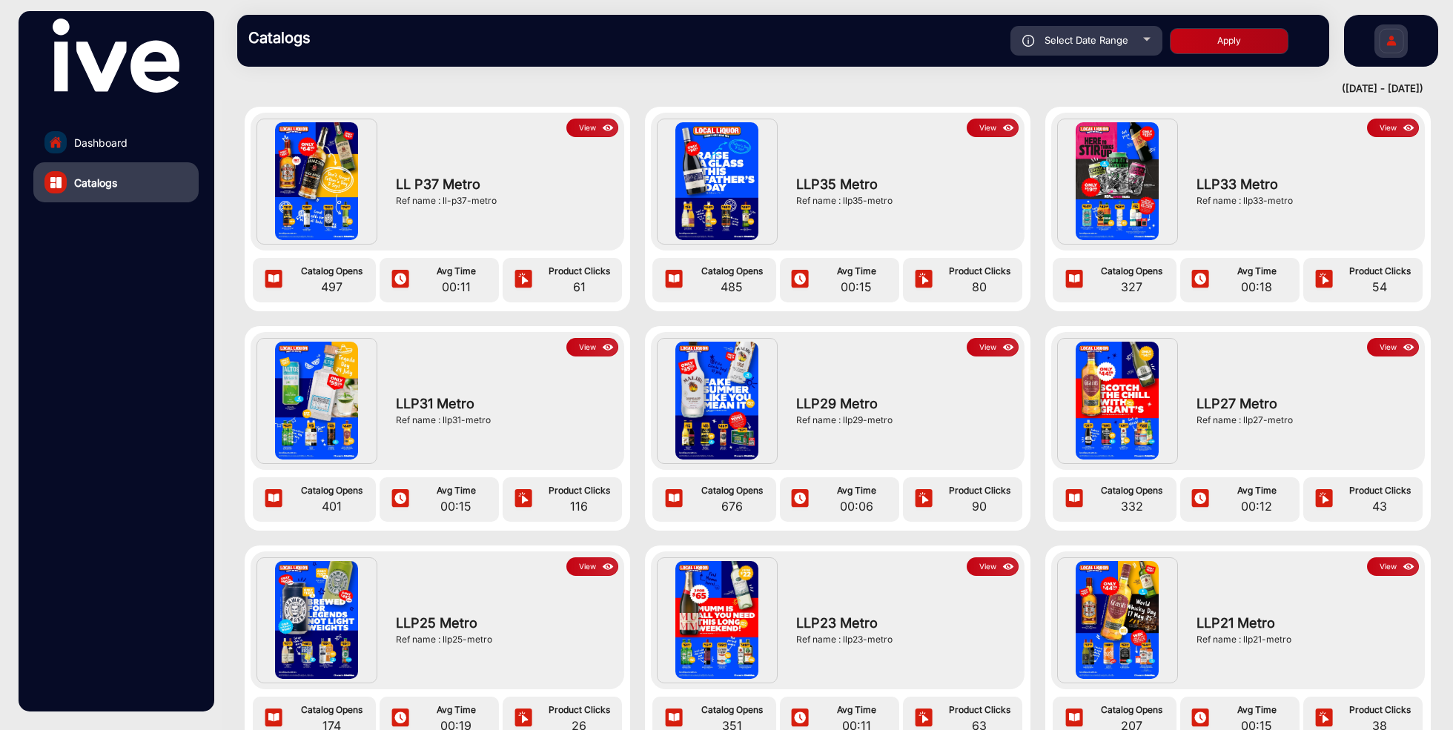
scroll to position [0, 0]
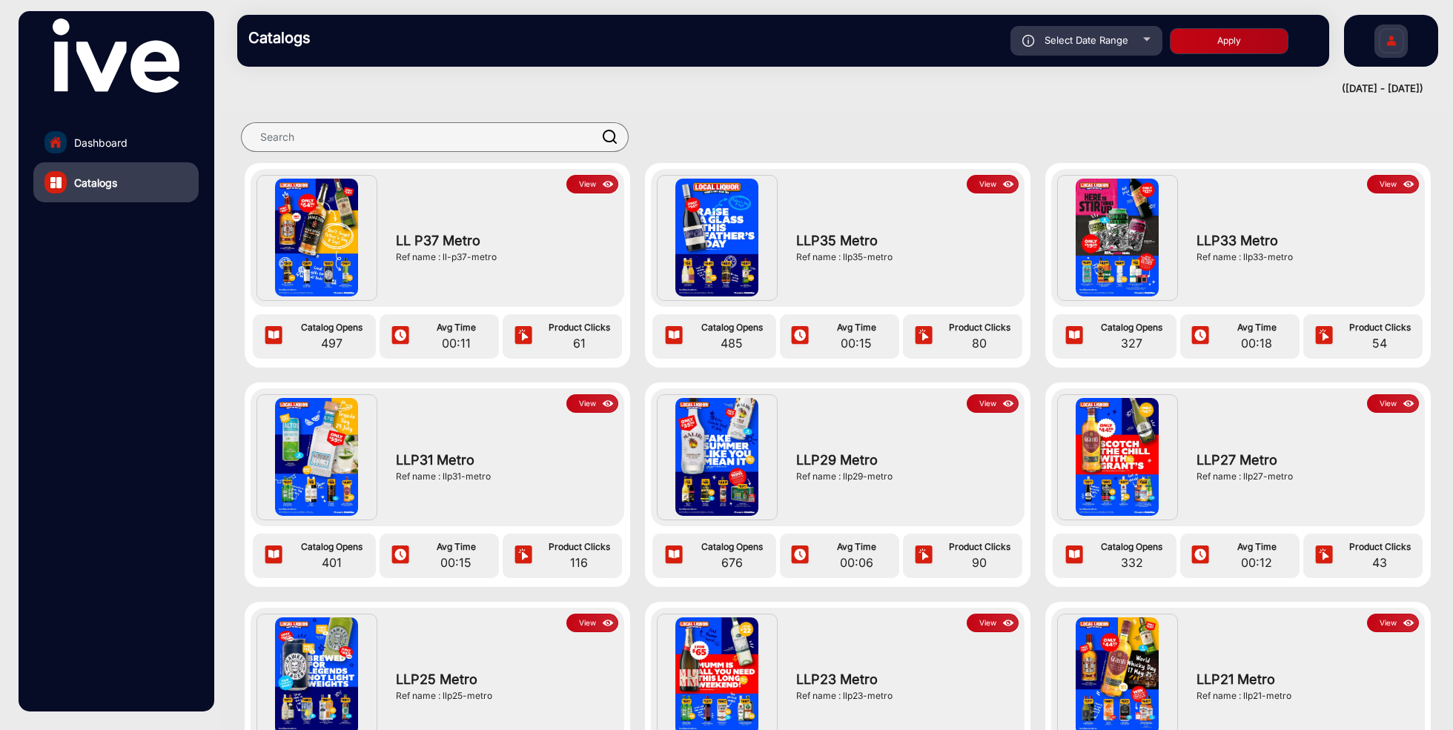
click at [580, 179] on button "View" at bounding box center [592, 184] width 52 height 19
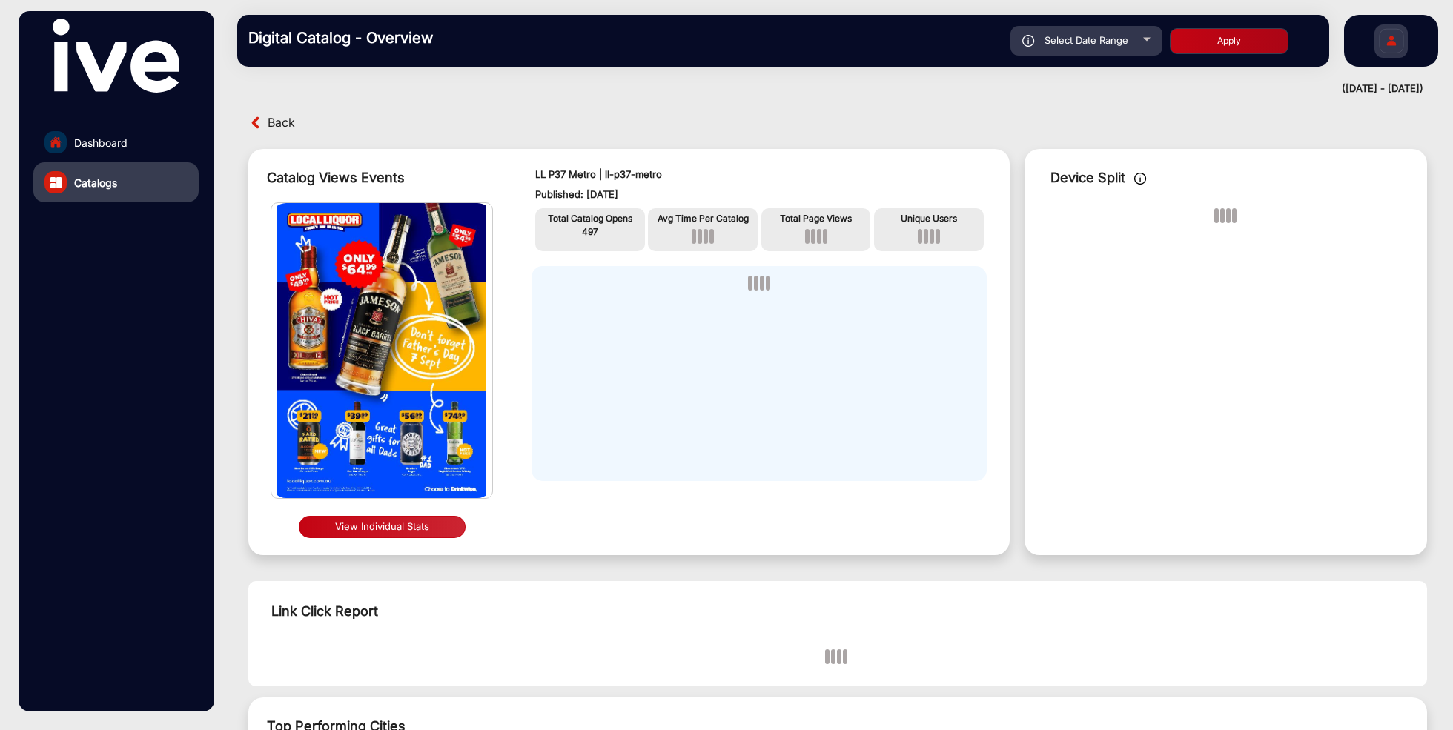
click at [413, 432] on img at bounding box center [381, 350] width 221 height 295
